Goal: Information Seeking & Learning: Learn about a topic

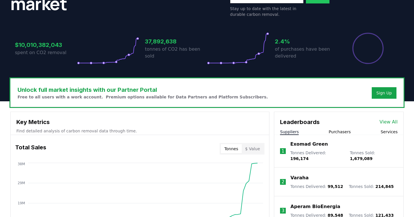
scroll to position [120, 0]
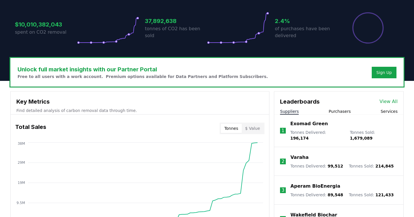
click at [388, 98] on link "View All" at bounding box center [388, 101] width 18 height 7
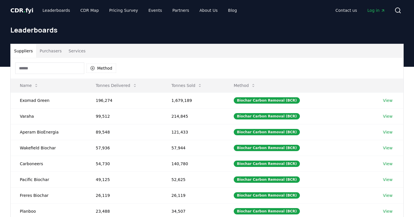
click at [52, 50] on button "Purchasers" at bounding box center [50, 51] width 29 height 14
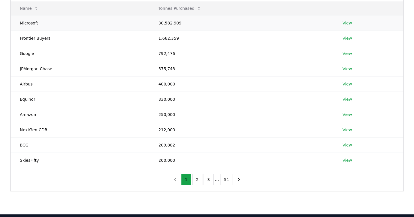
scroll to position [116, 0]
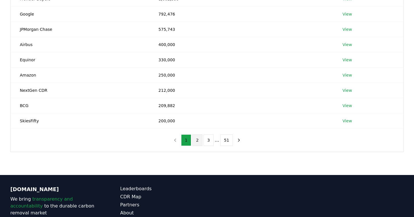
click at [198, 142] on button "2" at bounding box center [197, 139] width 10 height 11
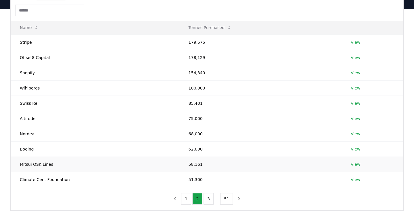
scroll to position [59, 0]
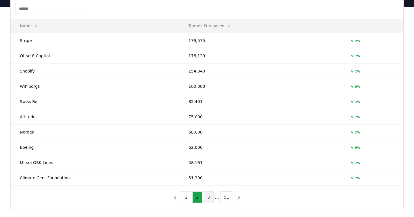
click at [209, 200] on button "3" at bounding box center [208, 196] width 10 height 11
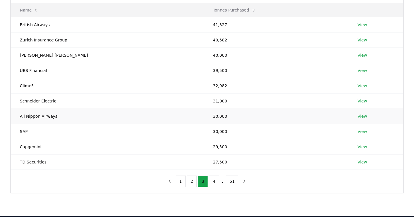
scroll to position [76, 0]
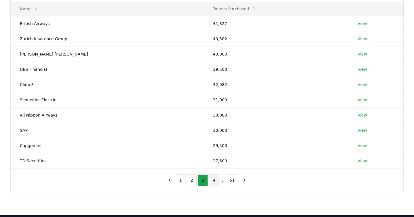
click at [214, 180] on button "4" at bounding box center [214, 179] width 10 height 11
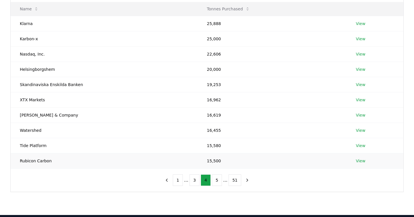
scroll to position [0, 0]
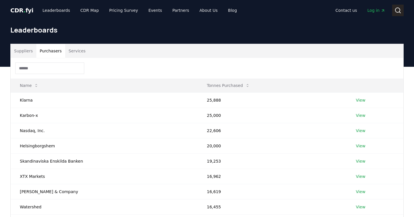
click at [396, 10] on icon at bounding box center [397, 10] width 7 height 7
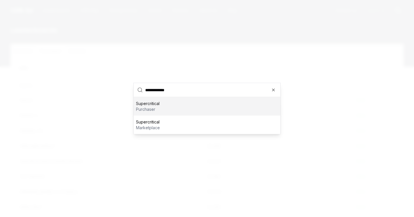
type input "**********"
click at [157, 107] on p "purchaser" at bounding box center [148, 109] width 24 height 6
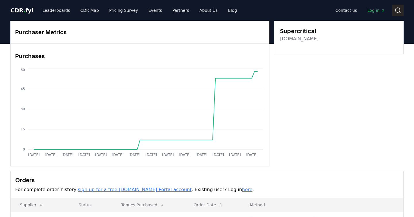
click at [394, 10] on button "Search" at bounding box center [397, 10] width 11 height 11
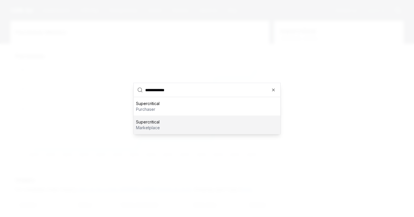
click at [158, 121] on p "Supercritical" at bounding box center [148, 122] width 24 height 6
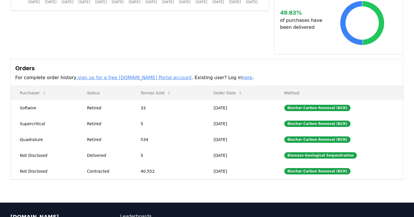
scroll to position [191, 0]
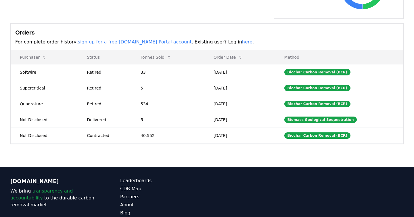
click at [300, 38] on p "For complete order history, sign up for a free CDR.fyi Portal account . Existin…" at bounding box center [206, 41] width 383 height 7
